Goal: Find specific page/section: Find specific page/section

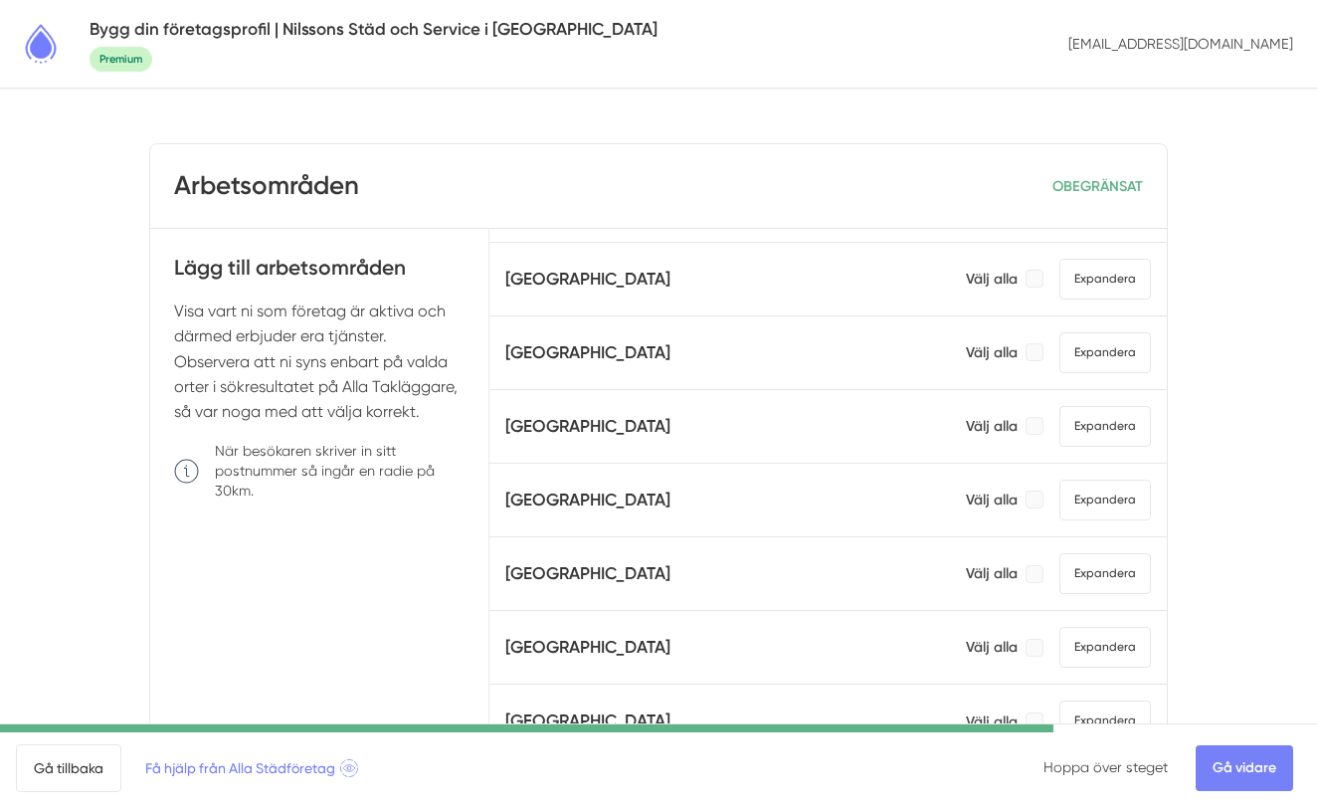
scroll to position [558, 0]
click at [1089, 502] on span "Expandera" at bounding box center [1106, 499] width 92 height 41
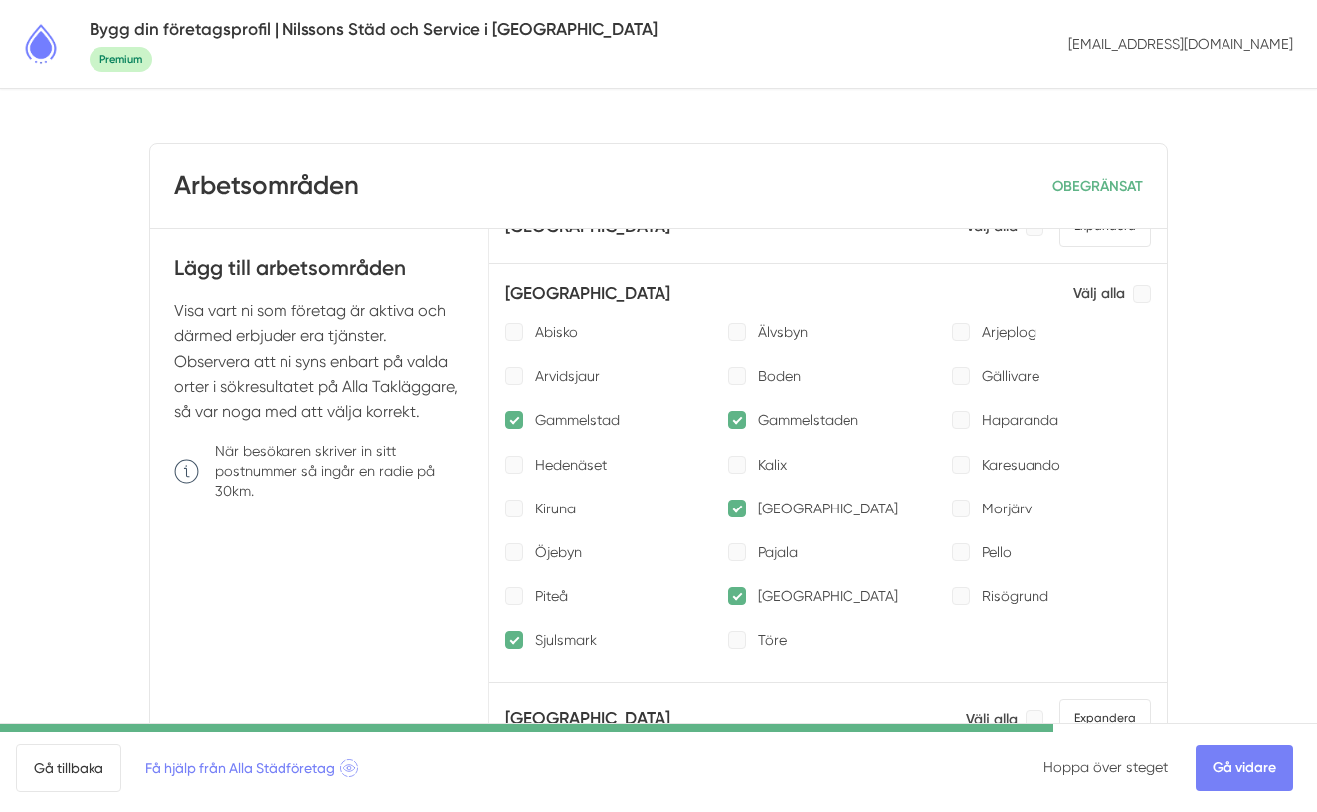
scroll to position [758, 0]
click at [554, 598] on p "Piteå" at bounding box center [551, 595] width 33 height 20
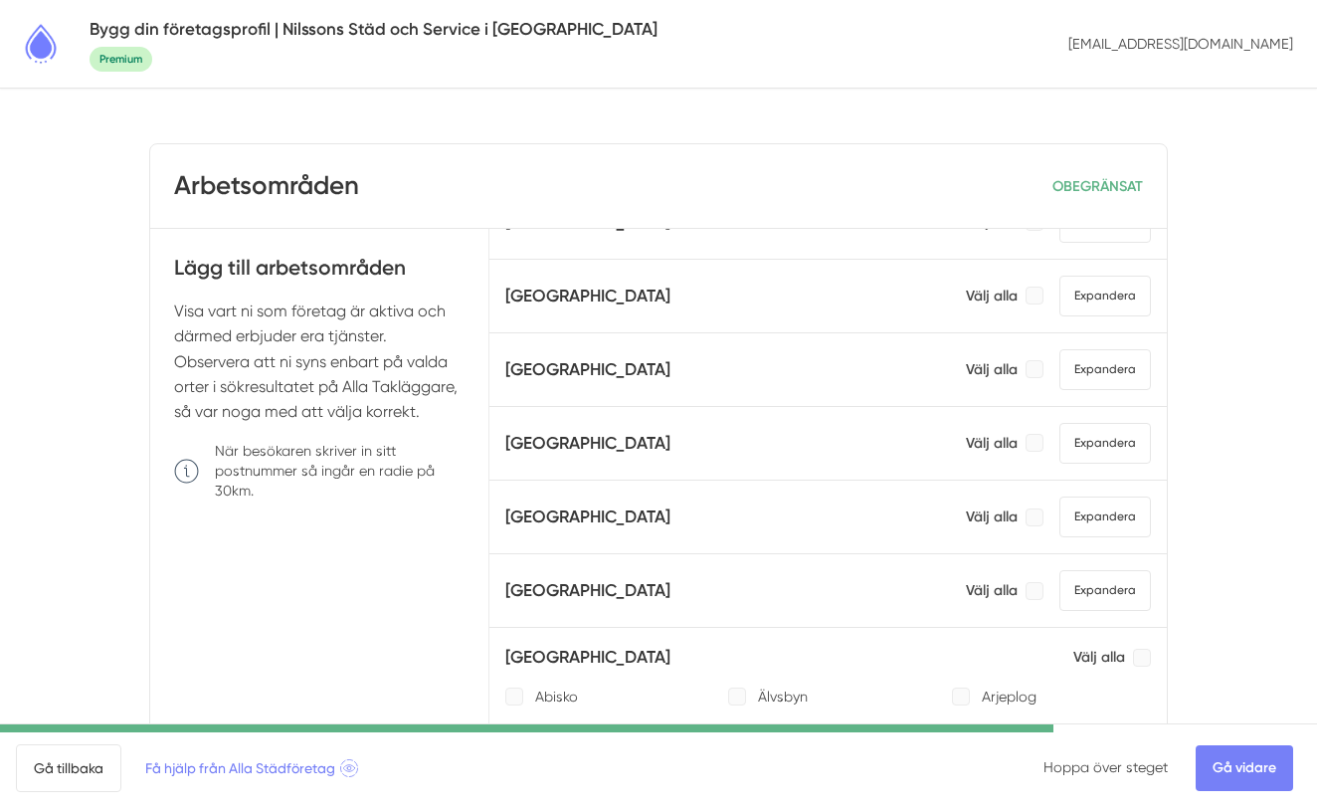
scroll to position [0, 0]
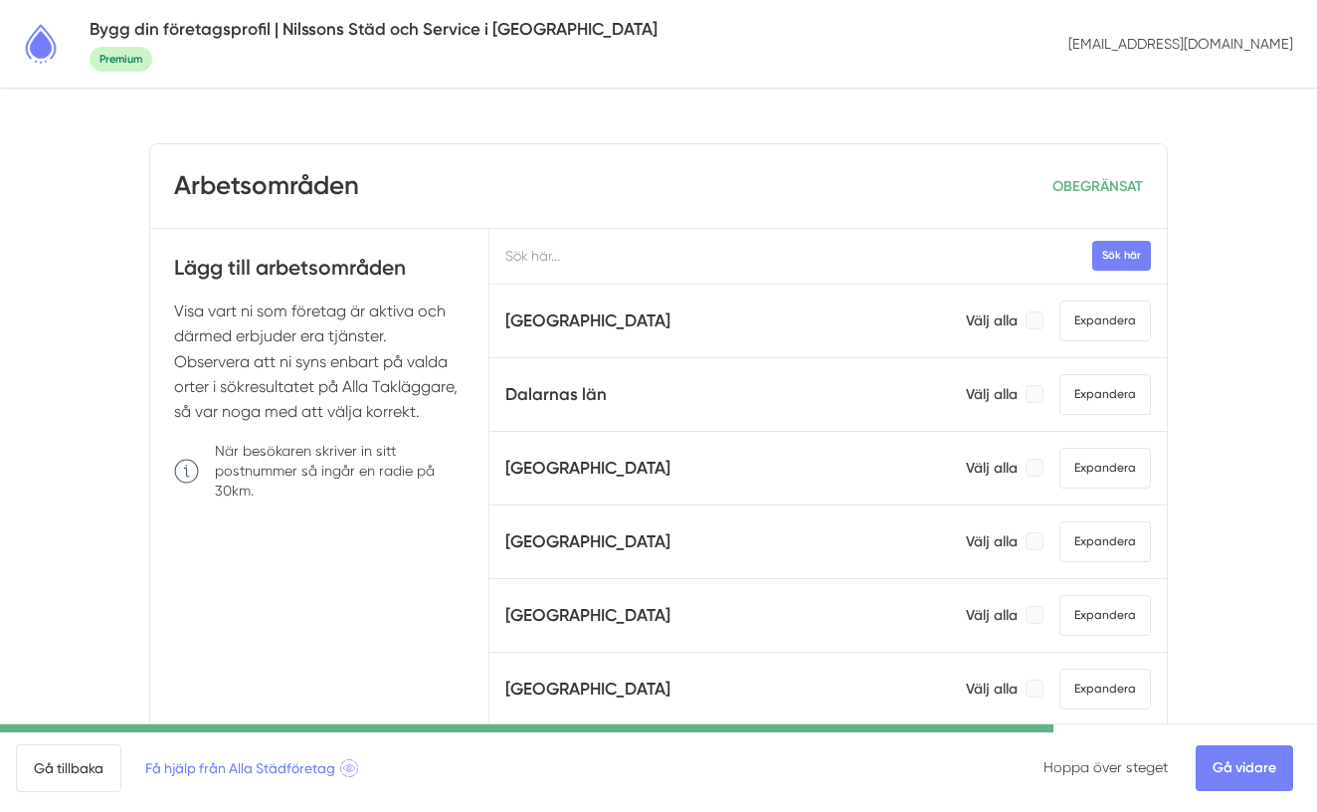
click at [606, 260] on input "text" at bounding box center [828, 256] width 678 height 55
type input "boden"
click at [1108, 258] on button "Sök här" at bounding box center [1121, 255] width 59 height 29
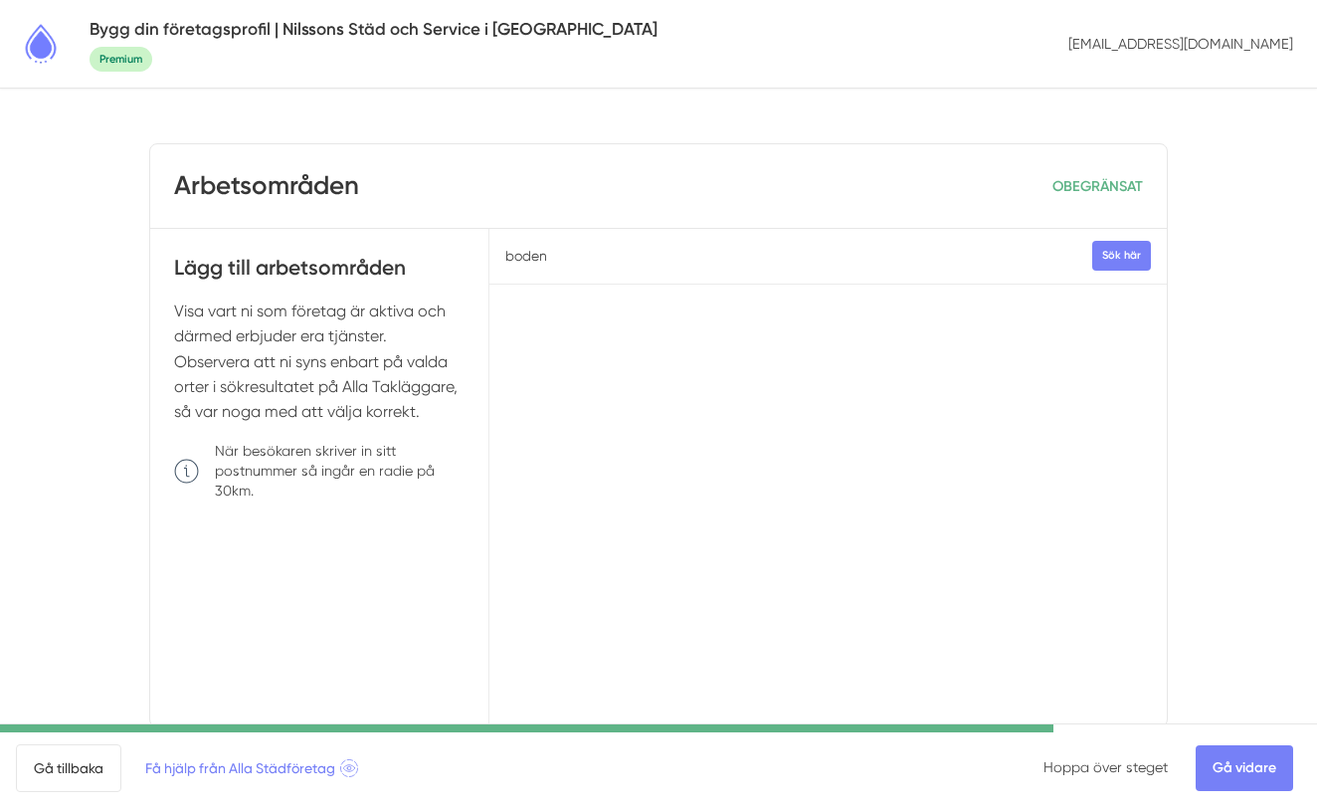
scroll to position [53, 0]
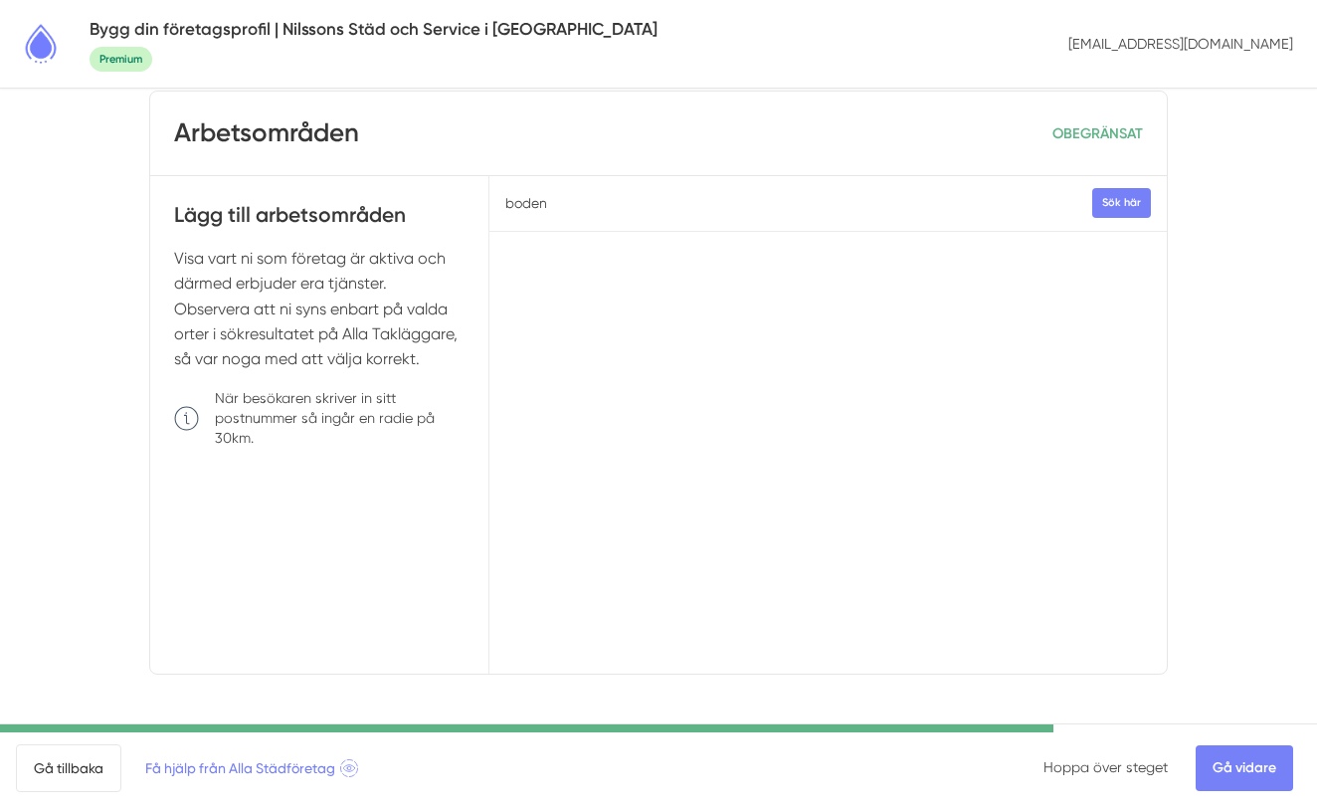
click at [886, 212] on input "boden" at bounding box center [828, 203] width 678 height 55
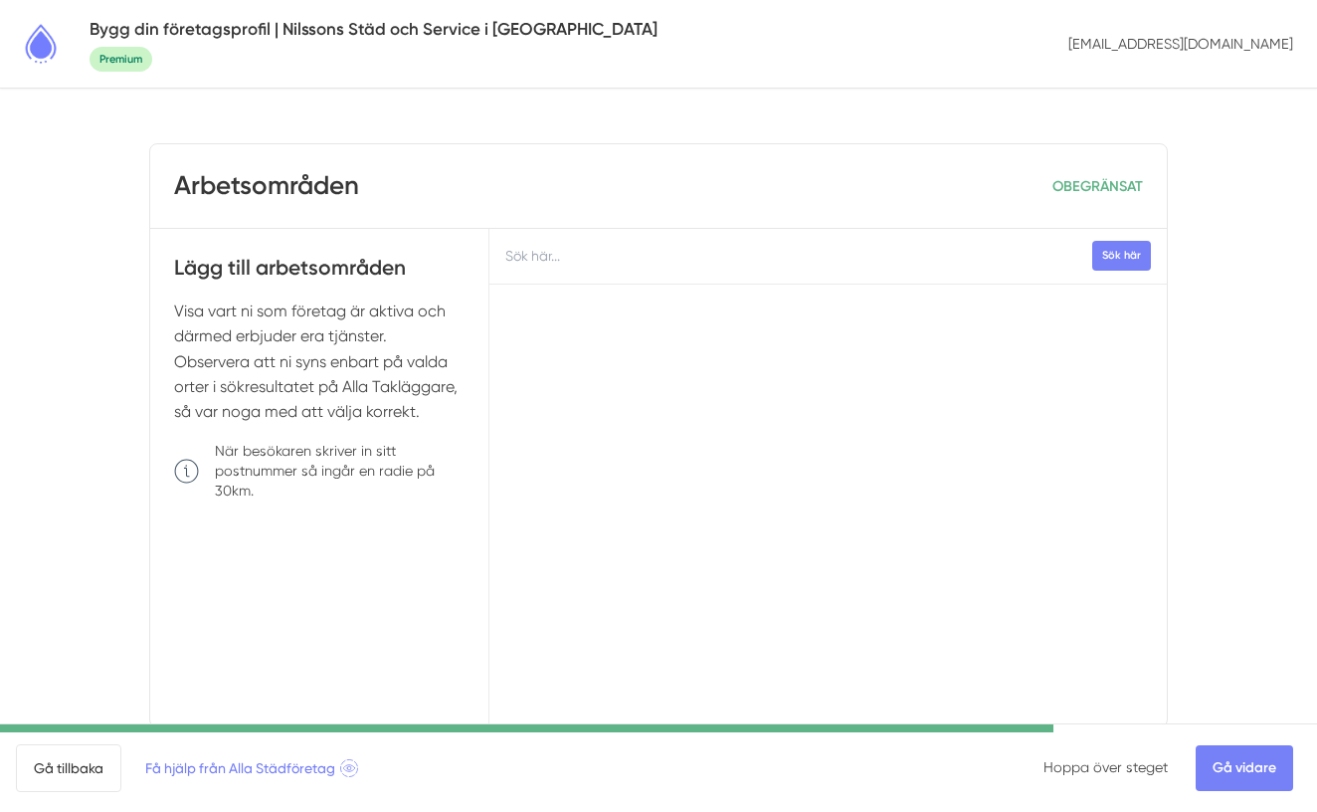
click at [755, 259] on input "text" at bounding box center [828, 256] width 678 height 55
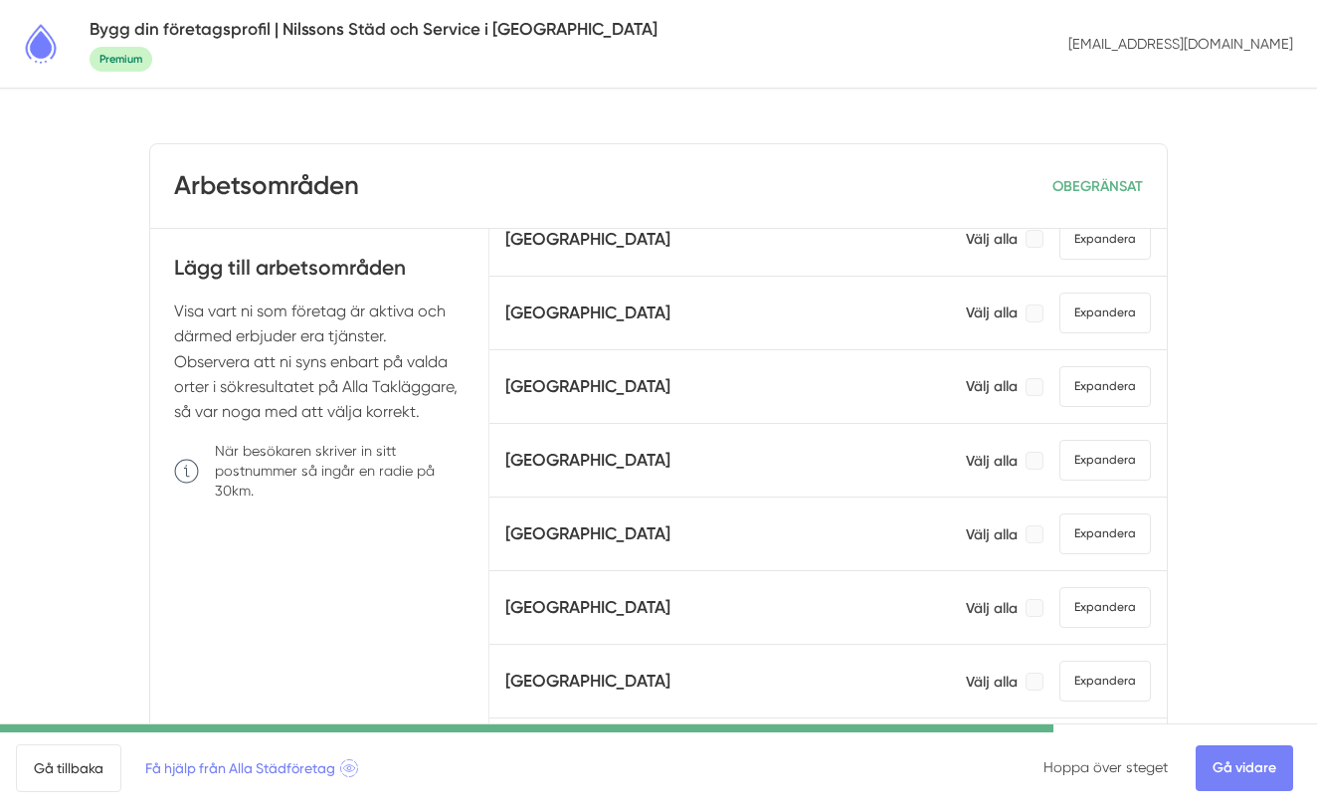
scroll to position [647, 0]
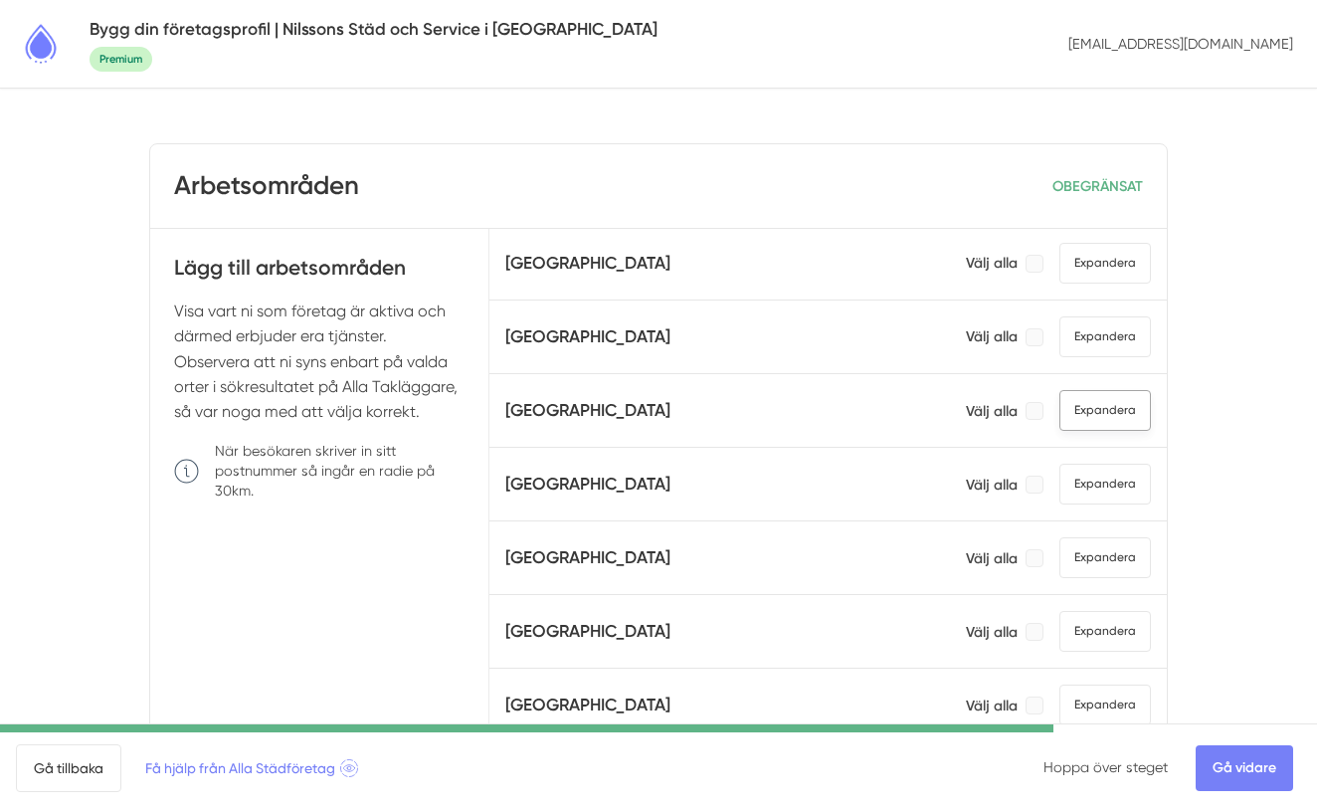
click at [1088, 419] on span "Expandera" at bounding box center [1106, 410] width 92 height 41
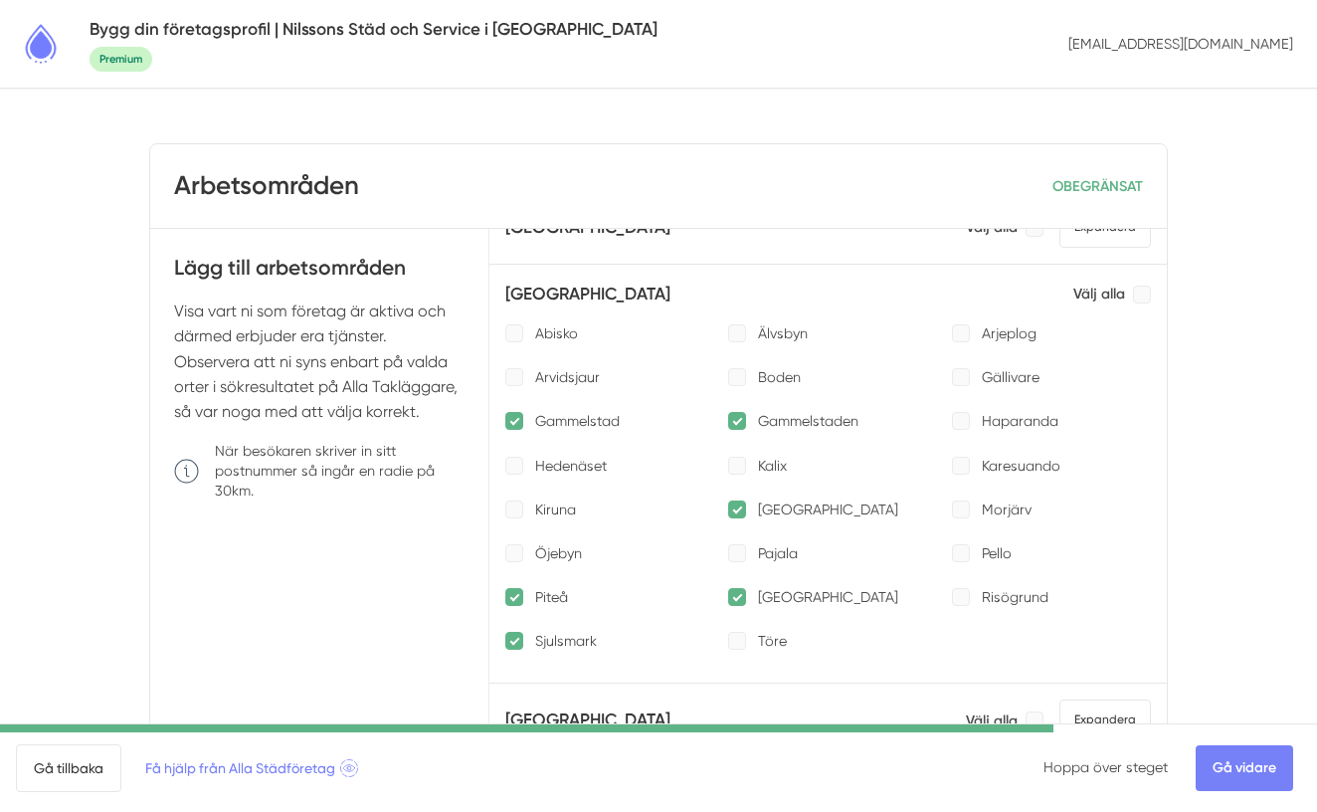
scroll to position [780, 0]
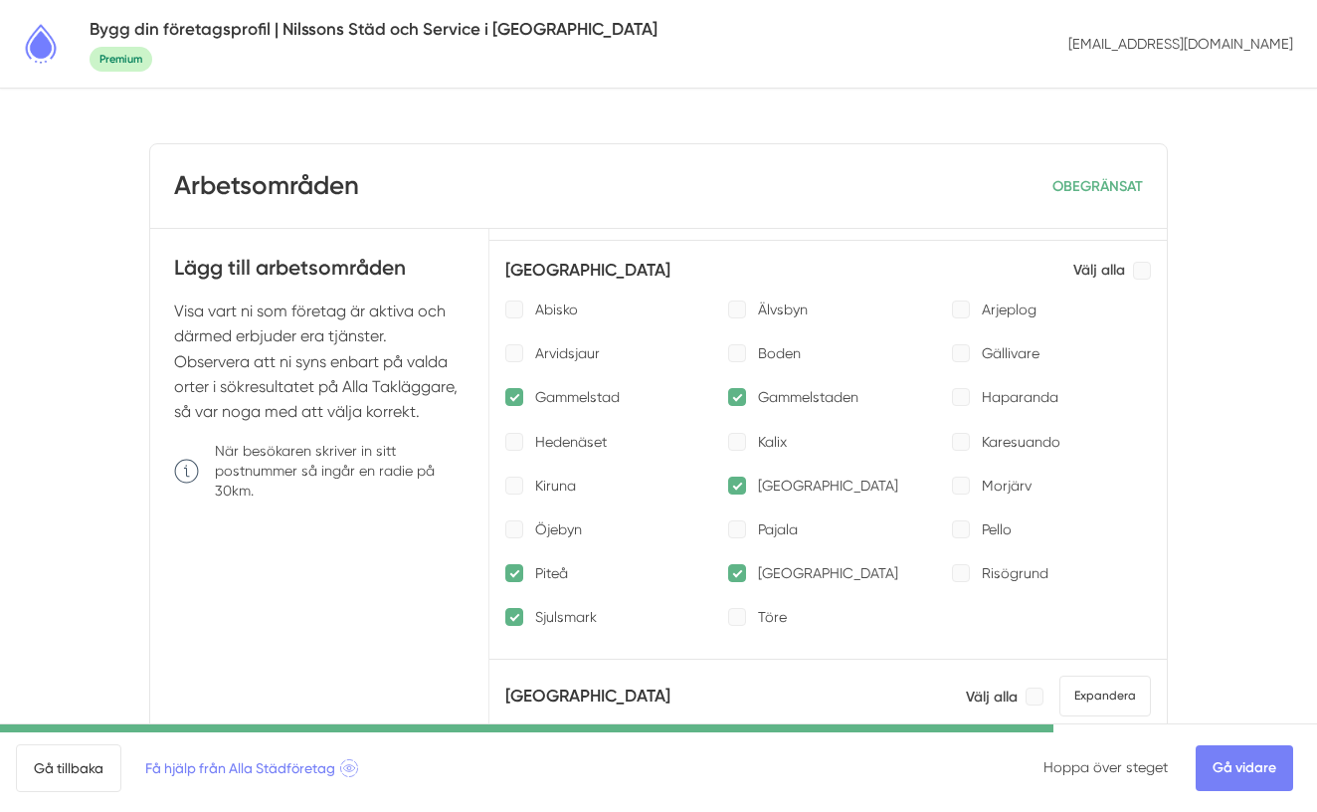
click at [771, 351] on p "Boden" at bounding box center [779, 353] width 43 height 20
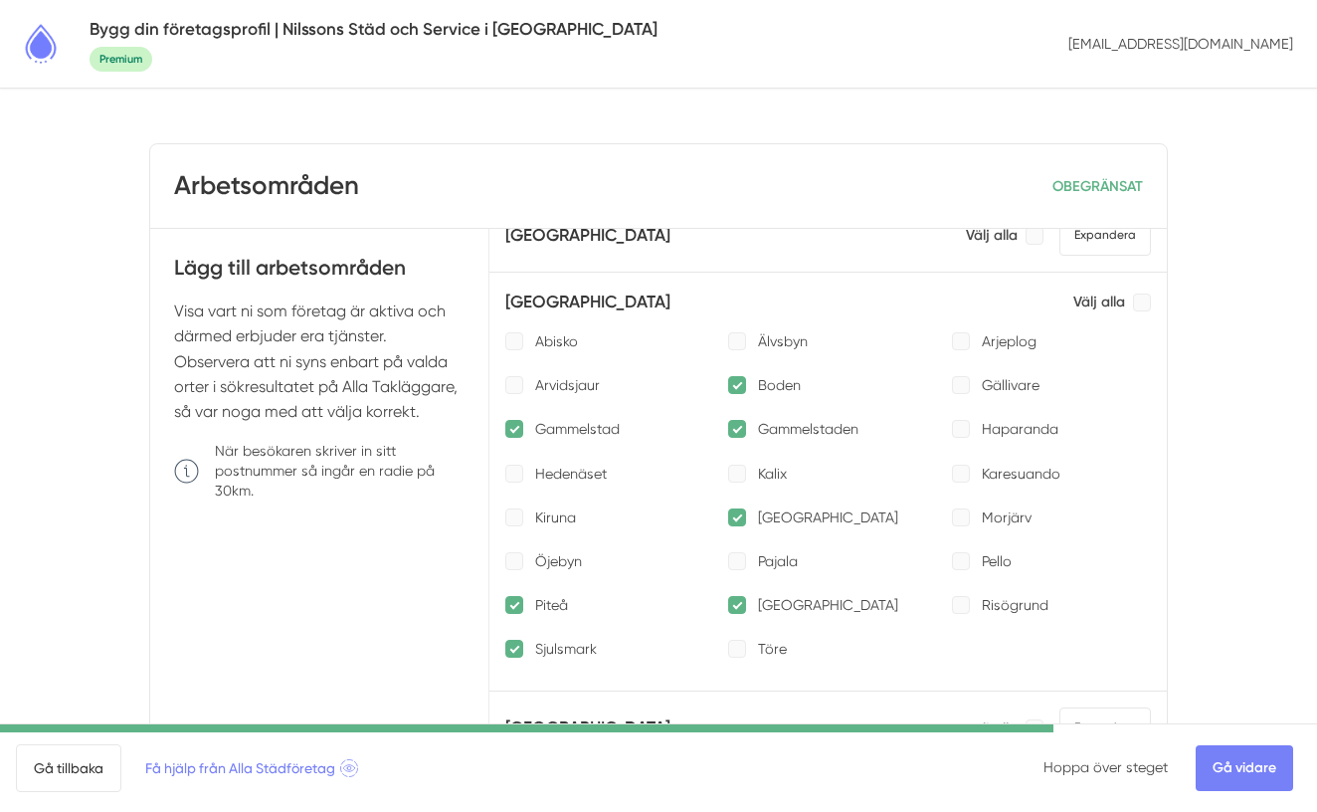
scroll to position [876, 0]
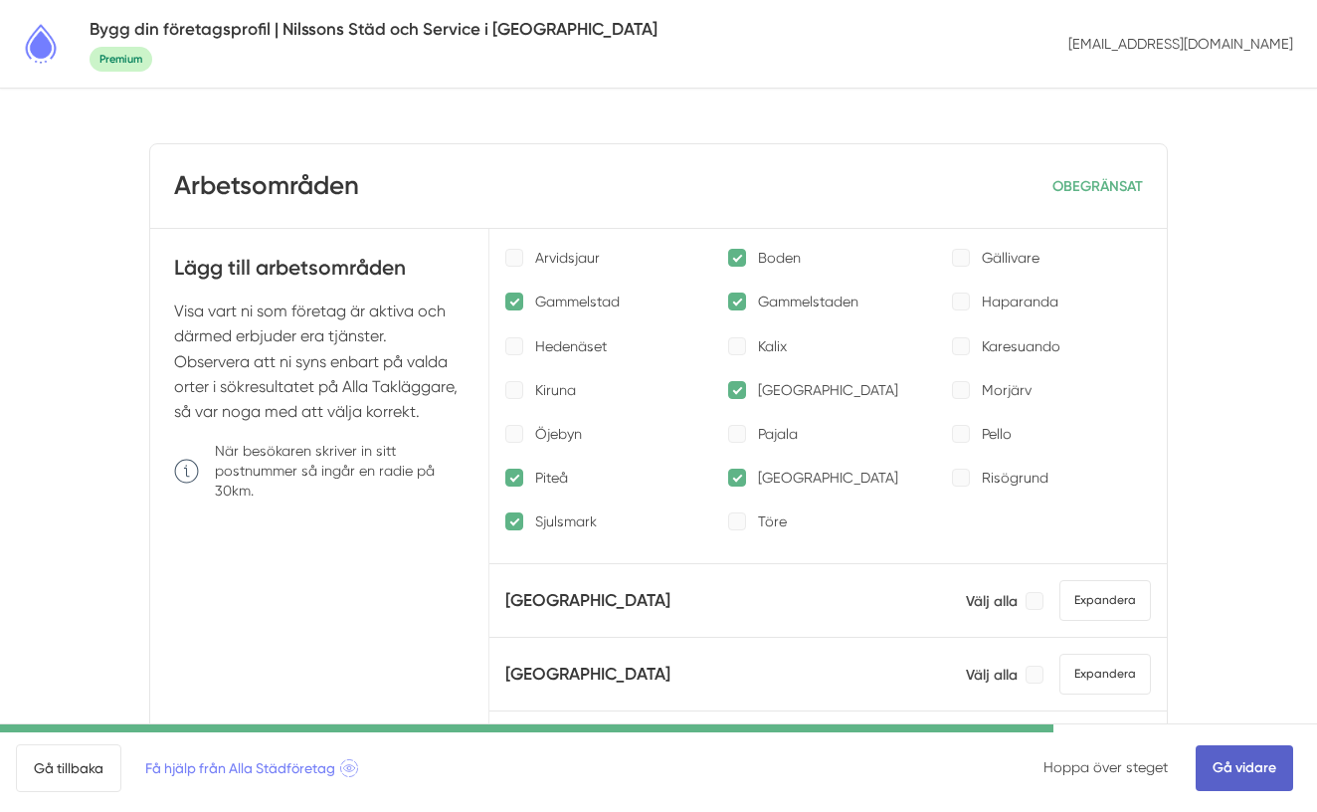
click at [1215, 768] on link "Gå vidare" at bounding box center [1244, 768] width 97 height 46
